Goal: Task Accomplishment & Management: Use online tool/utility

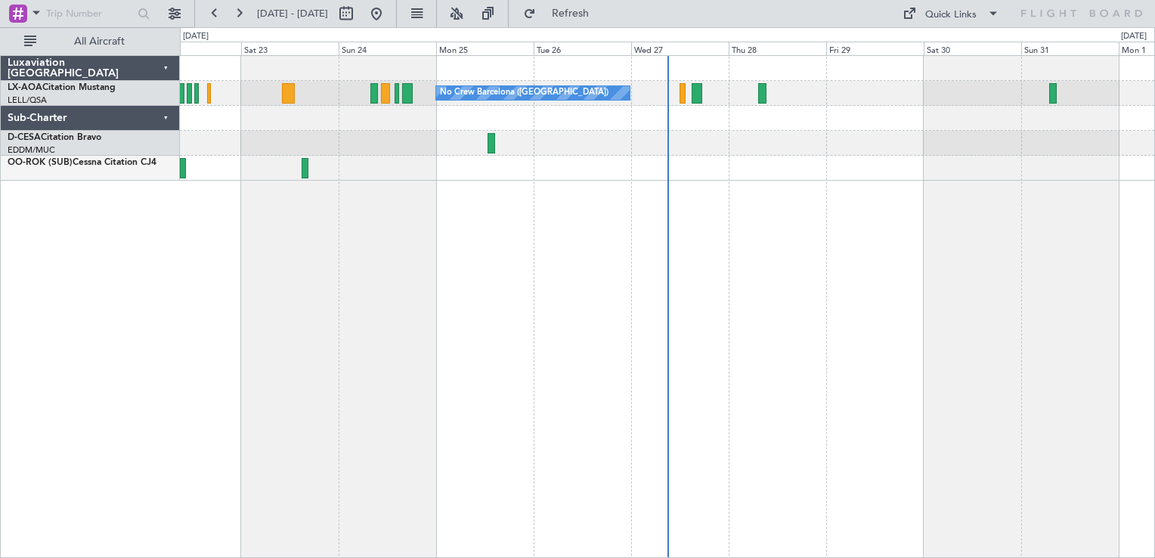
click at [829, 357] on div "No Crew Barcelona ([GEOGRAPHIC_DATA]) No Crew Sabadell" at bounding box center [667, 306] width 975 height 503
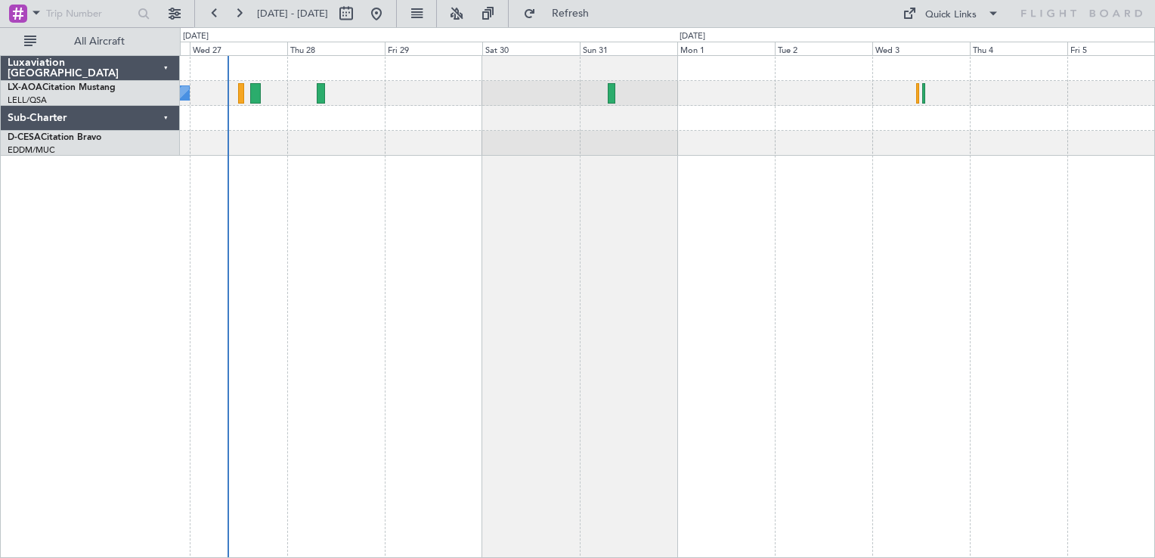
click at [445, 216] on div "No Crew Barcelona ([GEOGRAPHIC_DATA])" at bounding box center [667, 306] width 975 height 503
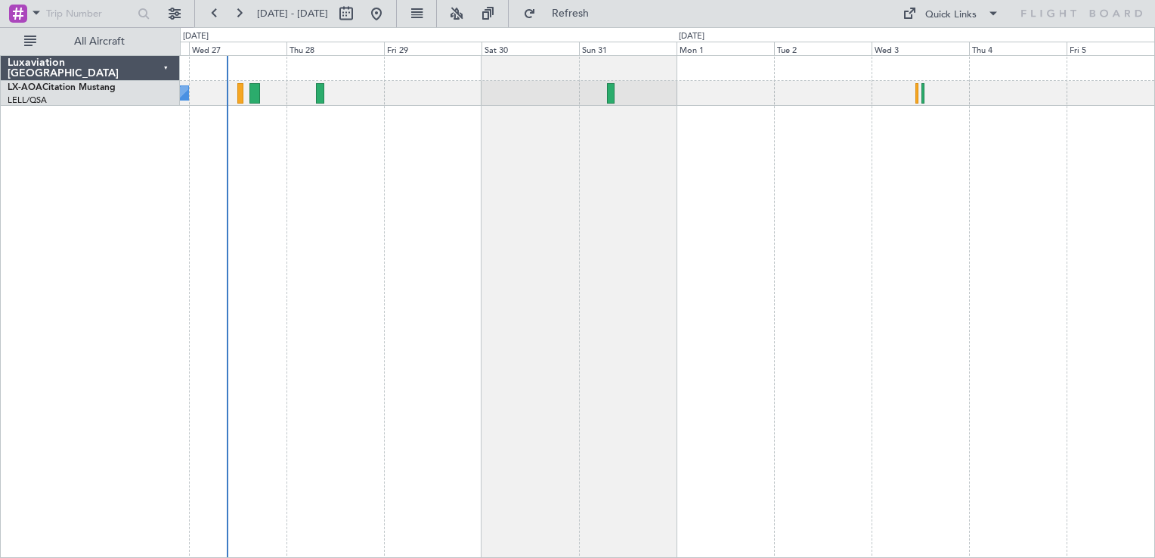
click at [446, 198] on div "No Crew Barcelona ([GEOGRAPHIC_DATA])" at bounding box center [667, 306] width 975 height 503
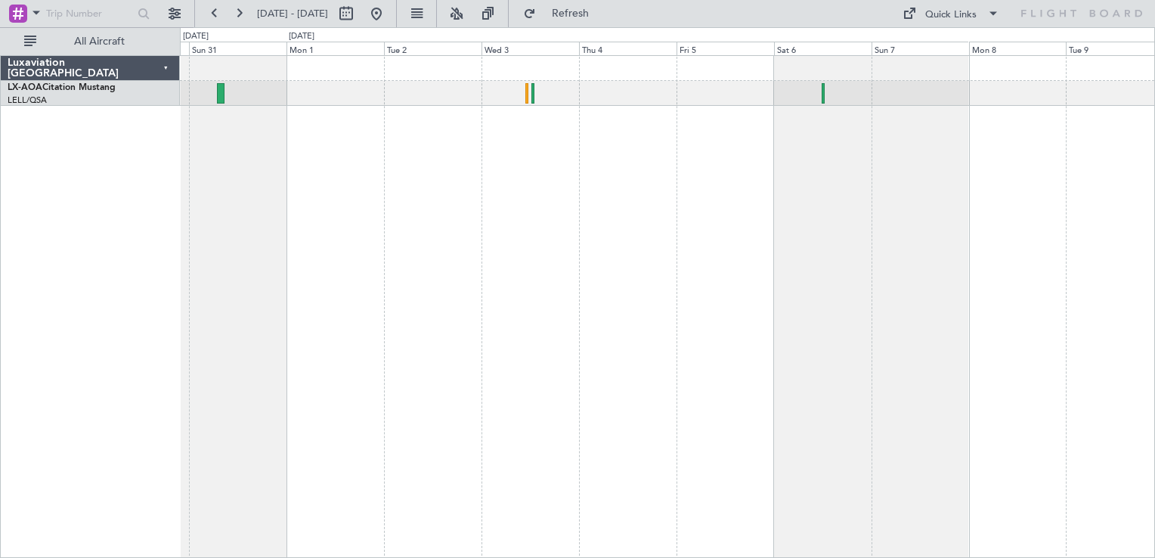
click at [730, 220] on div "No Crew Sabadell" at bounding box center [667, 306] width 975 height 503
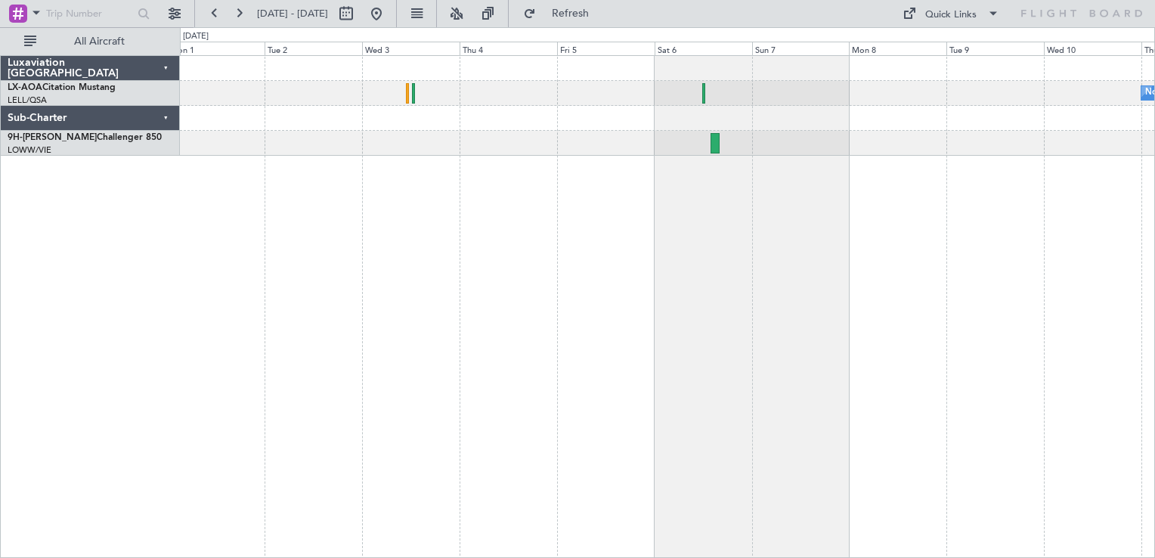
click at [701, 93] on div "No Crew Sabadell" at bounding box center [667, 93] width 974 height 25
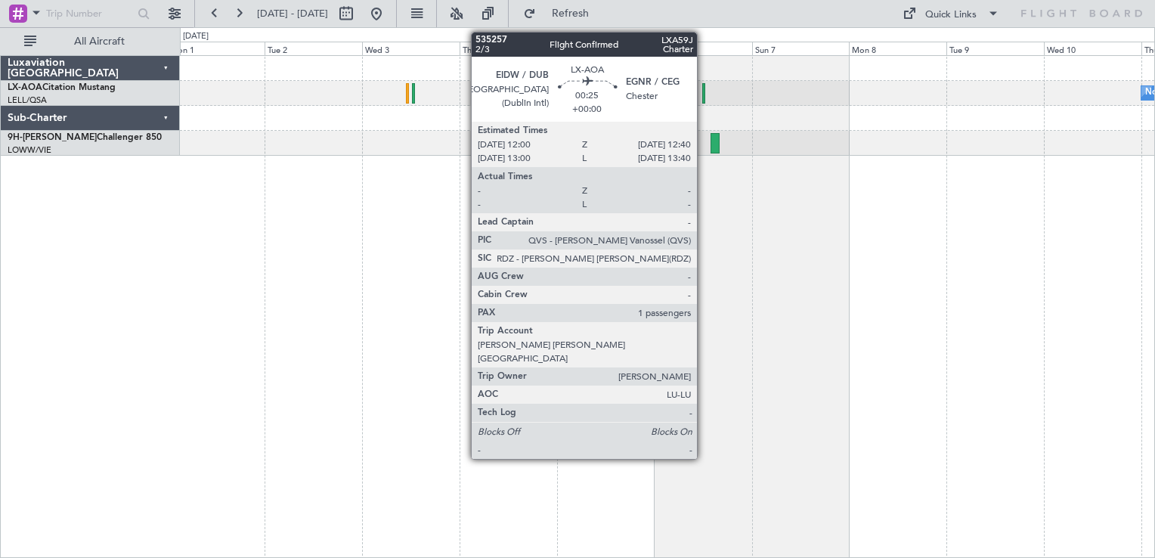
click at [704, 93] on div at bounding box center [703, 93] width 3 height 20
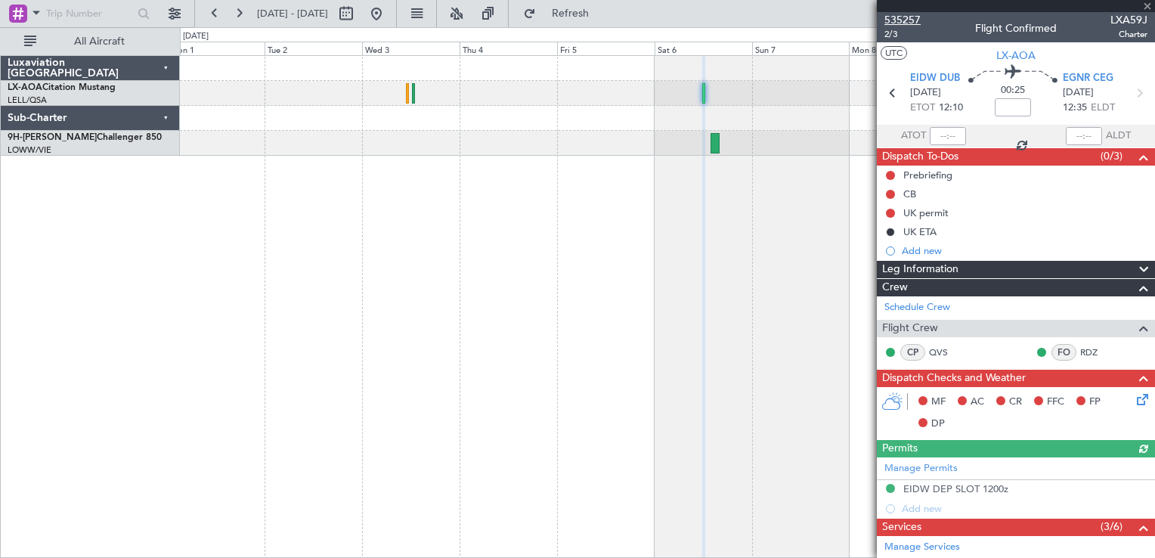
click at [908, 23] on span "535257" at bounding box center [902, 20] width 36 height 16
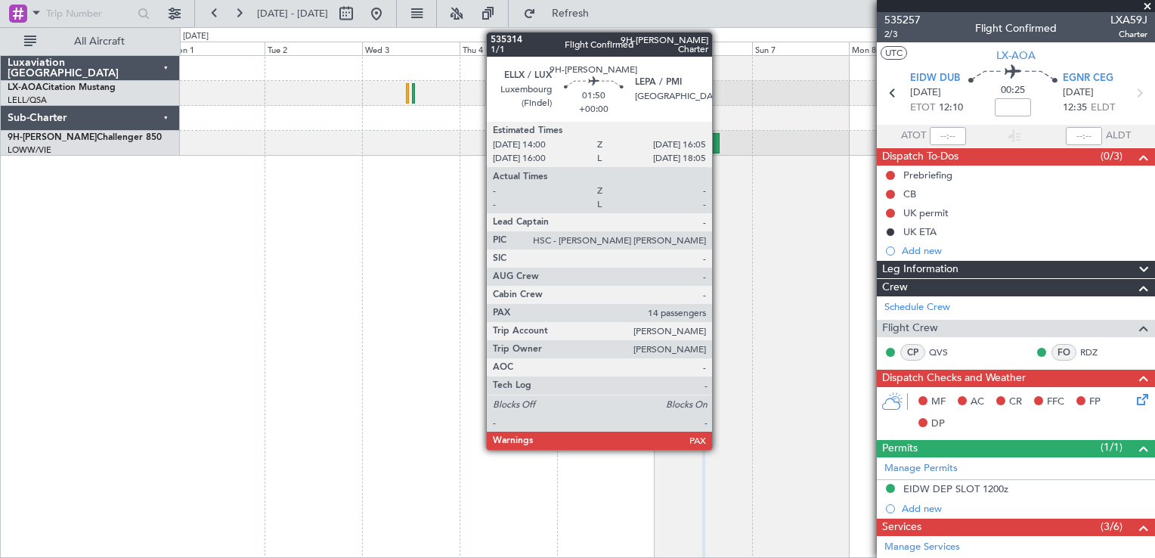
click at [716, 141] on div at bounding box center [714, 143] width 9 height 20
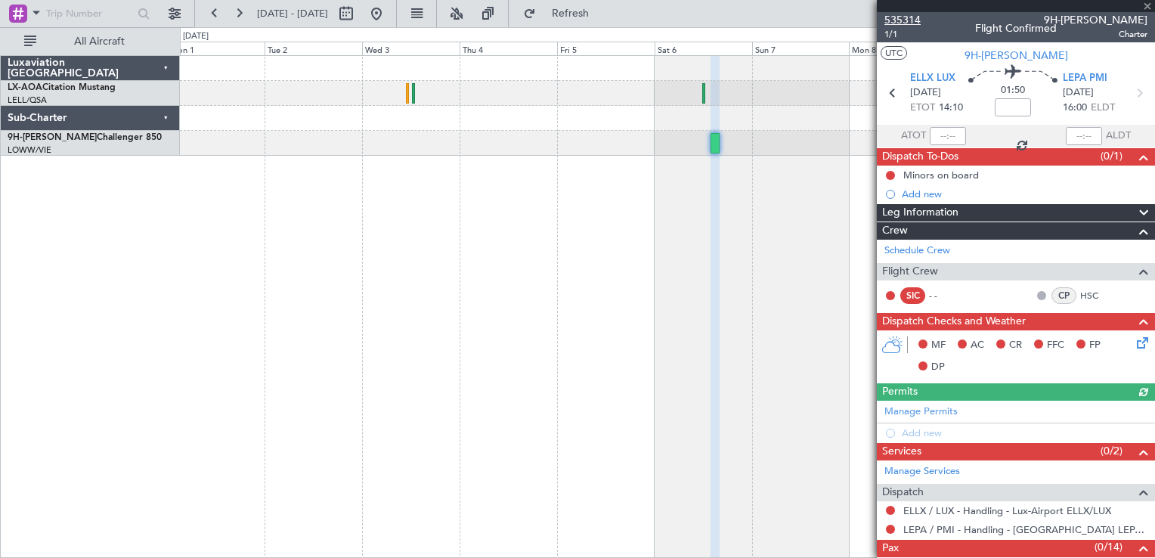
click at [904, 19] on span "535314" at bounding box center [902, 20] width 36 height 16
click at [908, 20] on span "535314" at bounding box center [902, 20] width 36 height 16
click at [388, 8] on button at bounding box center [376, 14] width 24 height 24
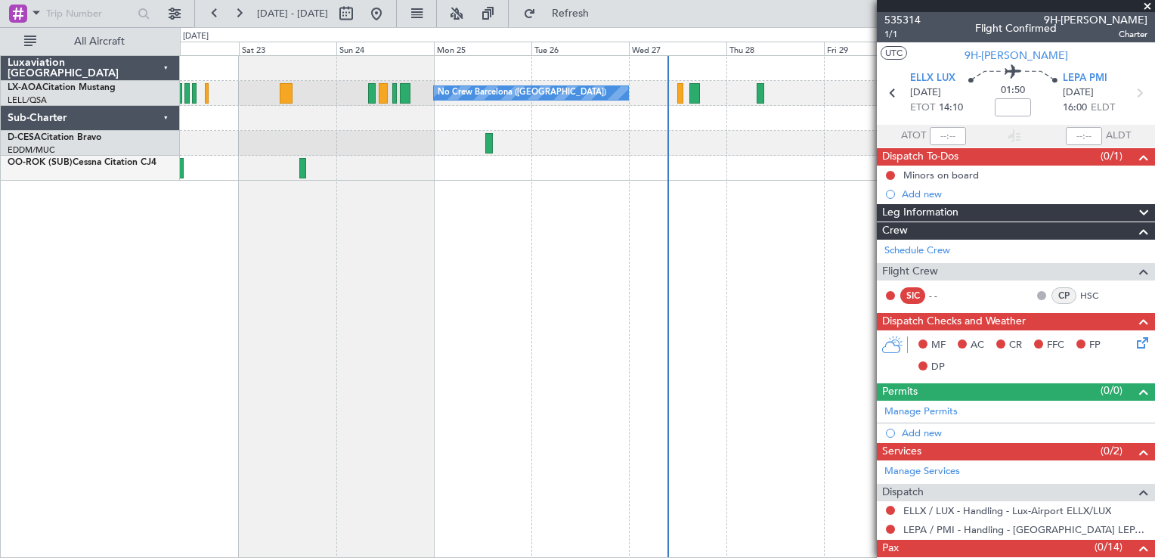
click at [1143, 5] on span at bounding box center [1147, 7] width 15 height 14
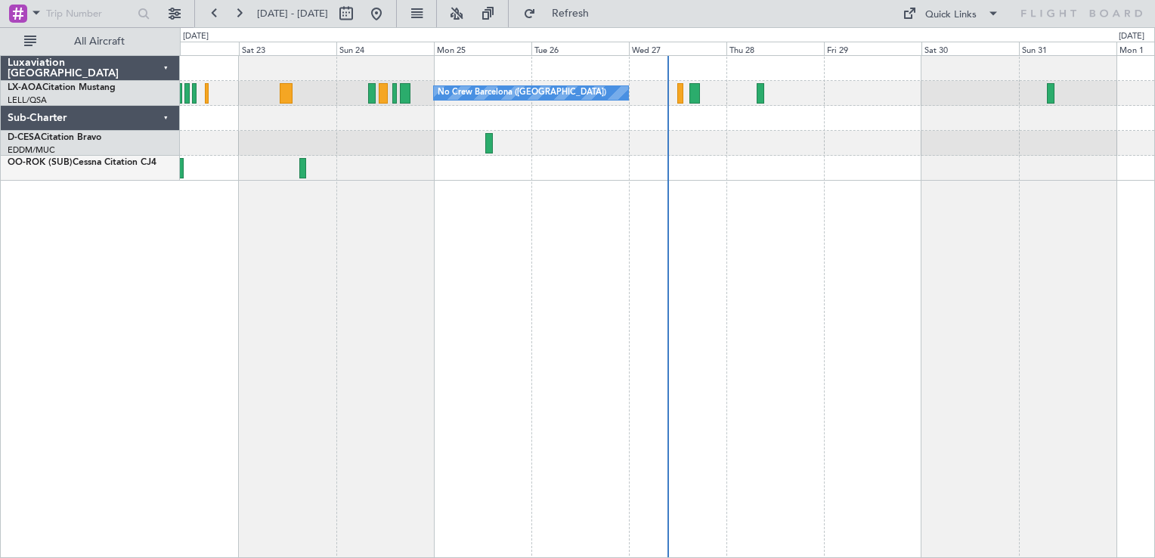
type input "0"
